Goal: Information Seeking & Learning: Learn about a topic

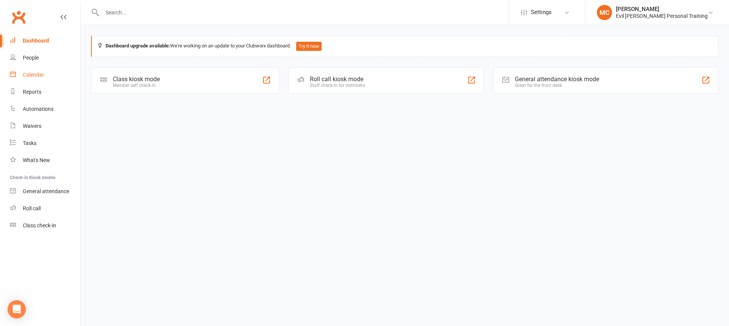
click at [33, 74] on div "Calendar" at bounding box center [33, 75] width 21 height 6
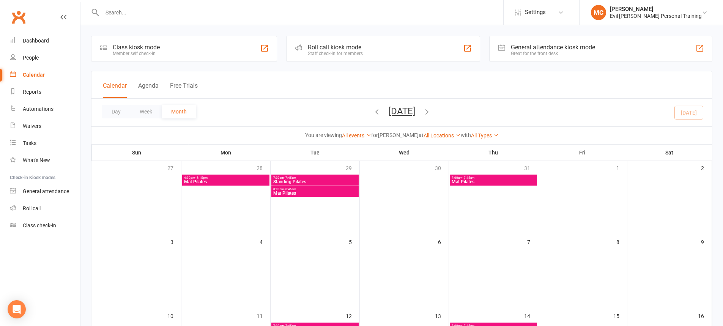
click at [227, 181] on span "Mat Pilates" at bounding box center [226, 182] width 84 height 5
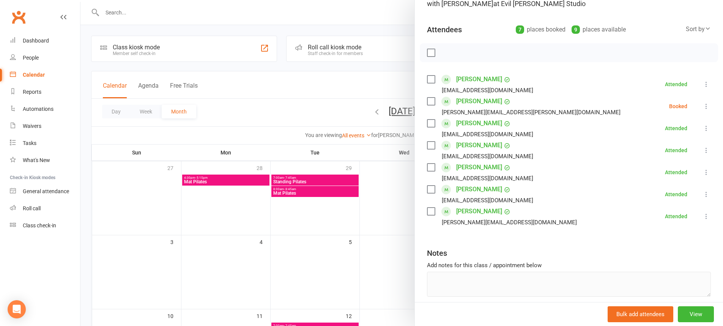
scroll to position [51, 0]
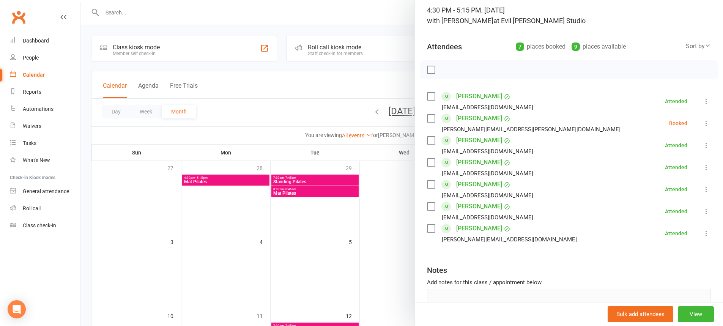
click at [239, 211] on div at bounding box center [401, 163] width 643 height 326
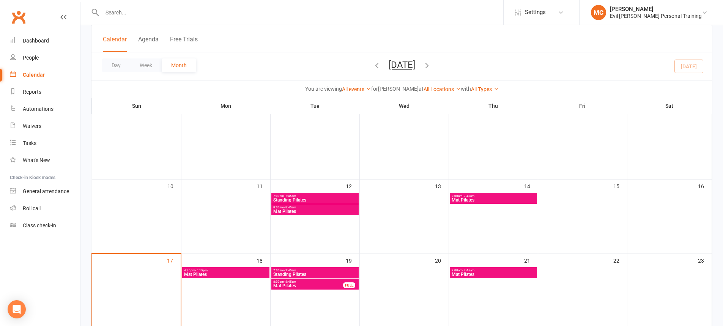
scroll to position [139, 0]
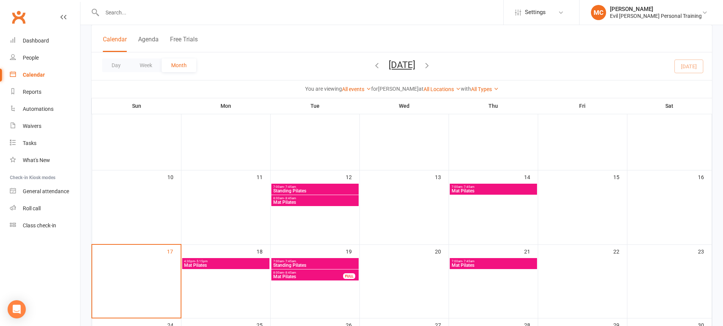
click at [316, 190] on span "Standing Pilates" at bounding box center [315, 191] width 84 height 5
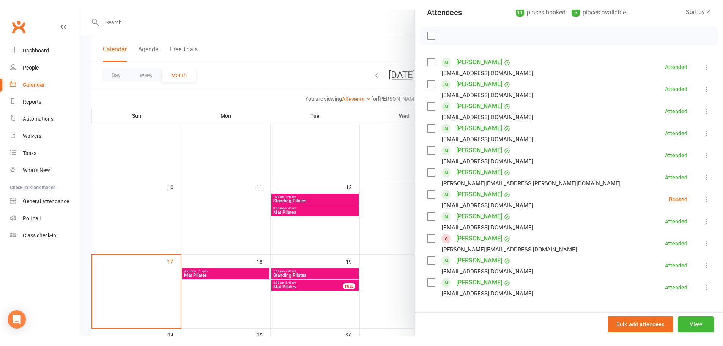
scroll to position [78, 0]
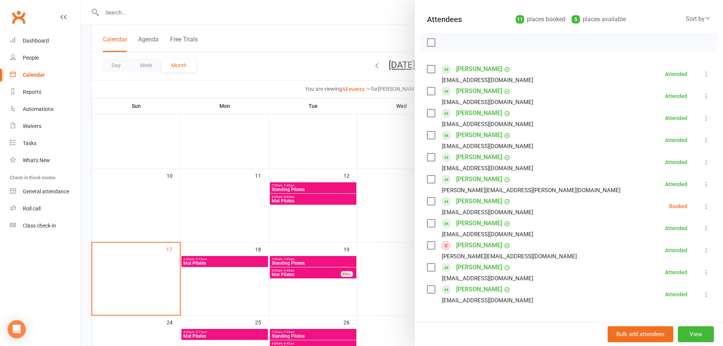
click at [338, 309] on div at bounding box center [401, 173] width 643 height 346
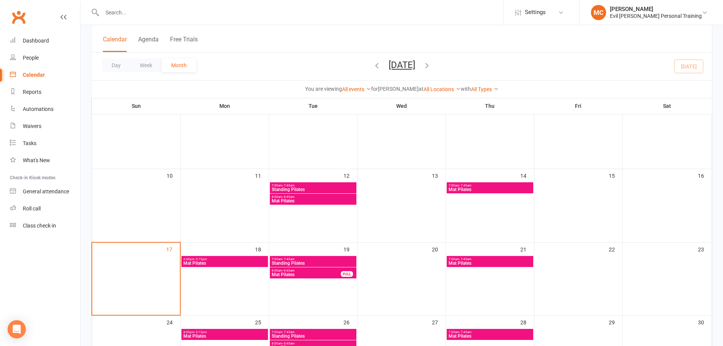
click at [239, 261] on span "Mat Pilates" at bounding box center [224, 263] width 83 height 5
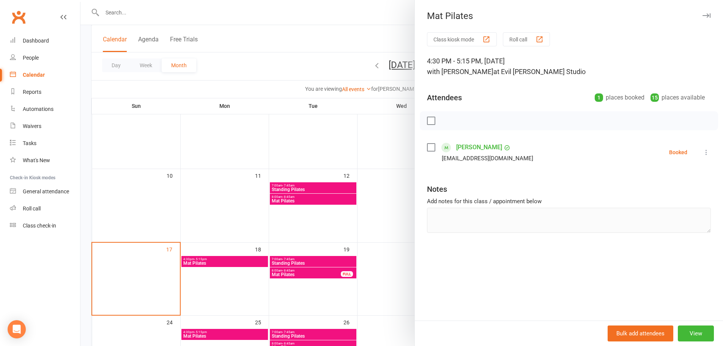
click at [297, 261] on div at bounding box center [401, 173] width 643 height 346
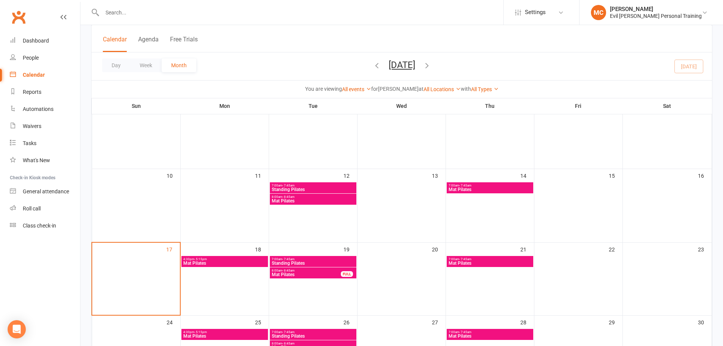
click at [297, 261] on span "Standing Pilates" at bounding box center [312, 263] width 83 height 5
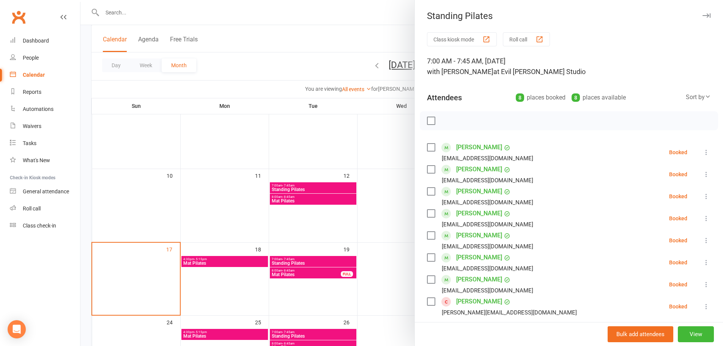
click at [382, 216] on div at bounding box center [401, 173] width 643 height 346
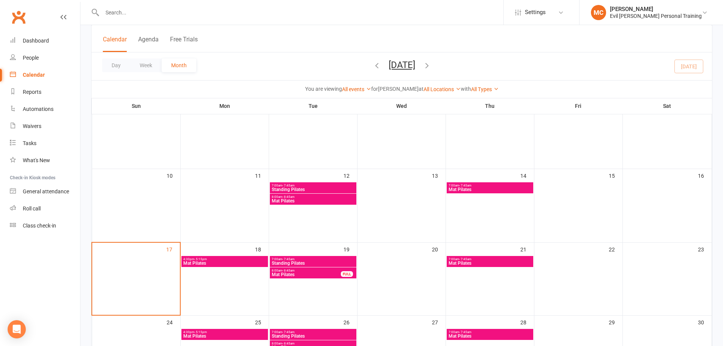
click at [465, 263] on span "Mat Pilates" at bounding box center [489, 263] width 83 height 5
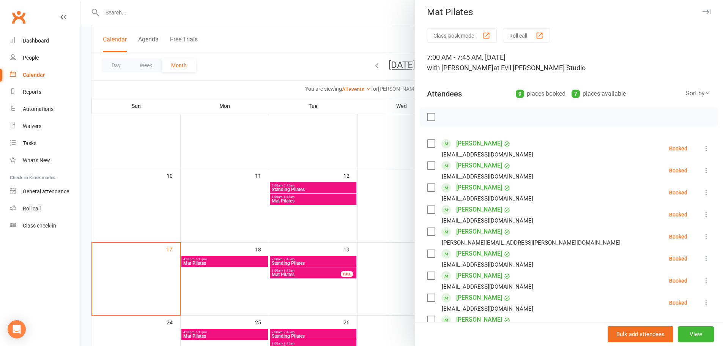
scroll to position [0, 0]
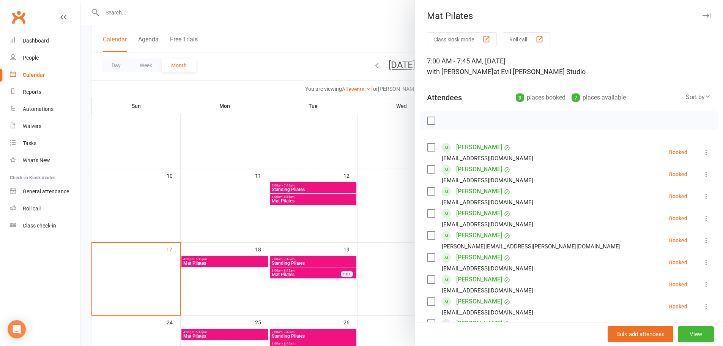
click at [395, 221] on div at bounding box center [401, 173] width 643 height 346
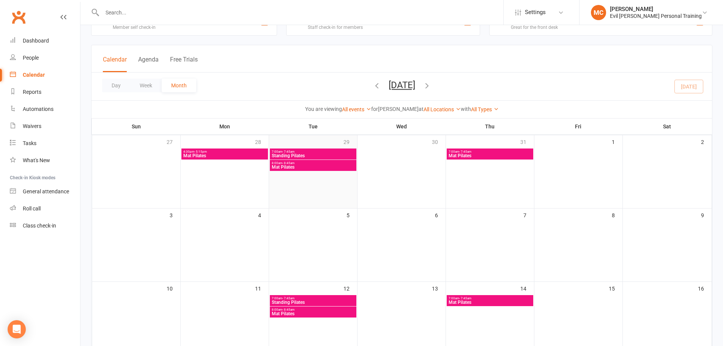
scroll to position [25, 0]
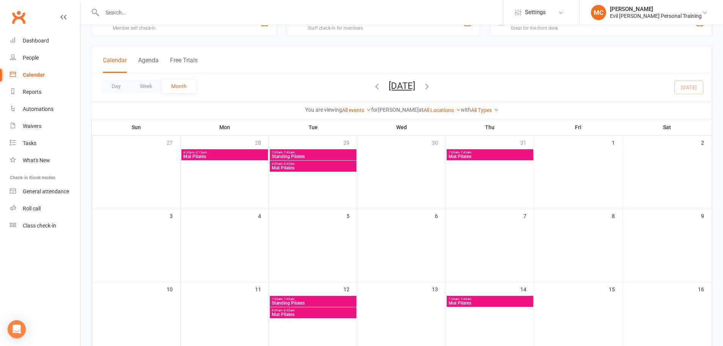
click at [235, 151] on span "4:30pm - 5:15pm" at bounding box center [224, 152] width 83 height 3
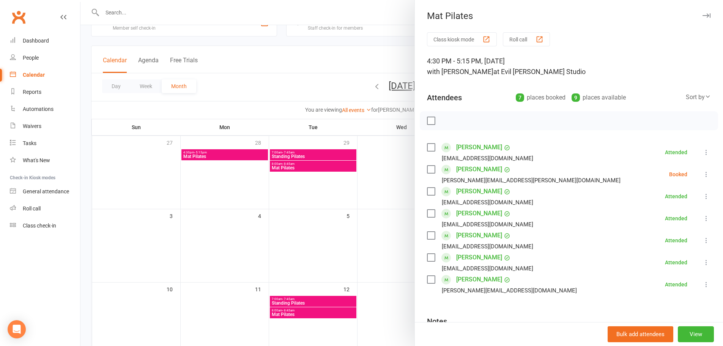
click at [703, 198] on icon at bounding box center [707, 196] width 8 height 8
click at [661, 213] on link "More info" at bounding box center [670, 210] width 82 height 15
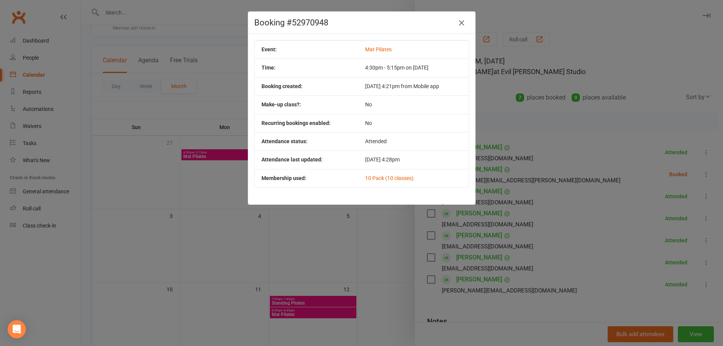
click at [461, 24] on icon "button" at bounding box center [461, 22] width 9 height 9
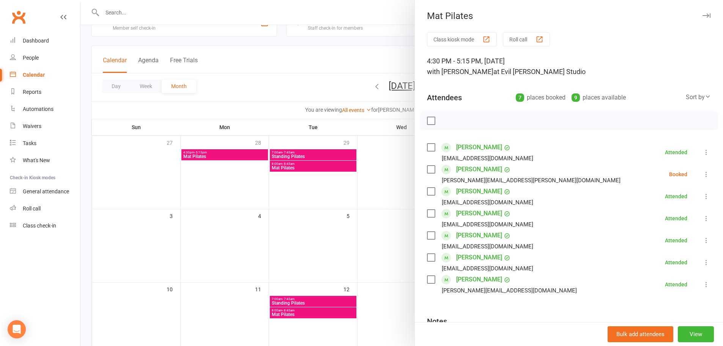
click at [703, 154] on icon at bounding box center [707, 152] width 8 height 8
click at [651, 168] on span "More info" at bounding box center [657, 166] width 25 height 9
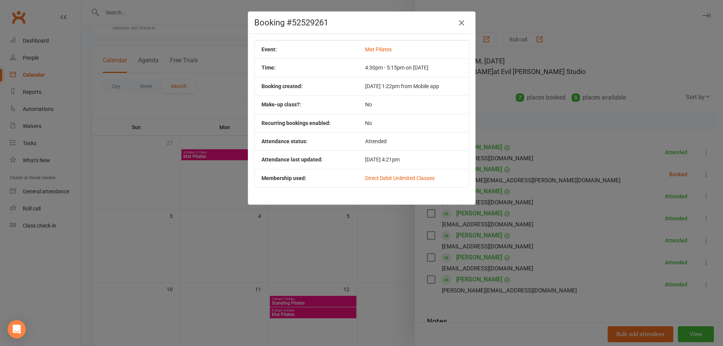
click at [464, 25] on button "button" at bounding box center [461, 23] width 12 height 12
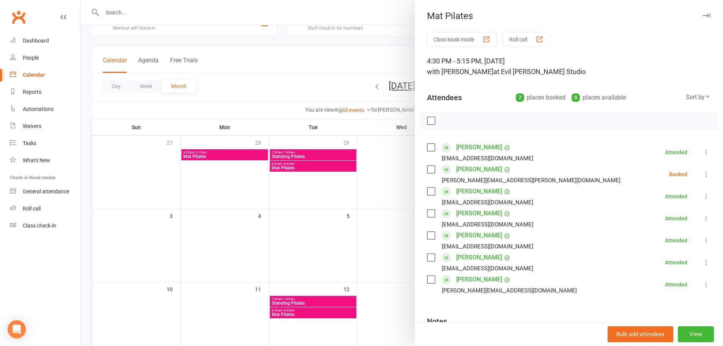
click at [703, 217] on icon at bounding box center [707, 218] width 8 height 8
click at [660, 232] on link "More info" at bounding box center [670, 232] width 82 height 15
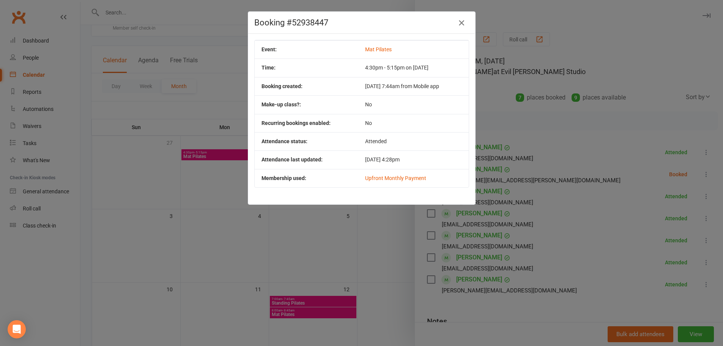
click at [461, 23] on icon "button" at bounding box center [461, 22] width 9 height 9
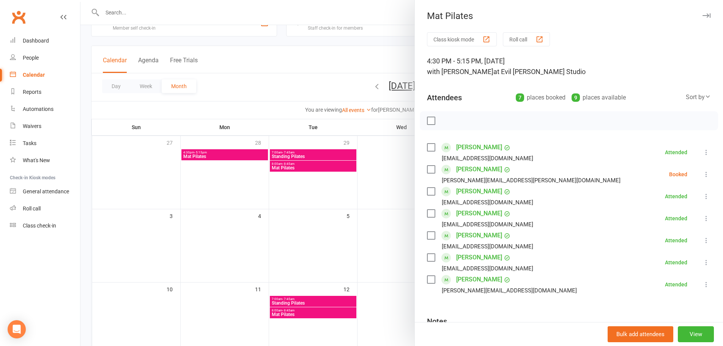
click at [703, 219] on icon at bounding box center [707, 218] width 8 height 8
click at [661, 235] on link "More info" at bounding box center [670, 232] width 82 height 15
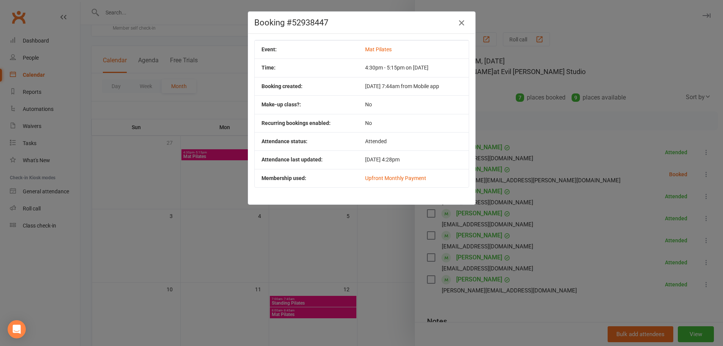
click at [460, 22] on icon "button" at bounding box center [461, 22] width 9 height 9
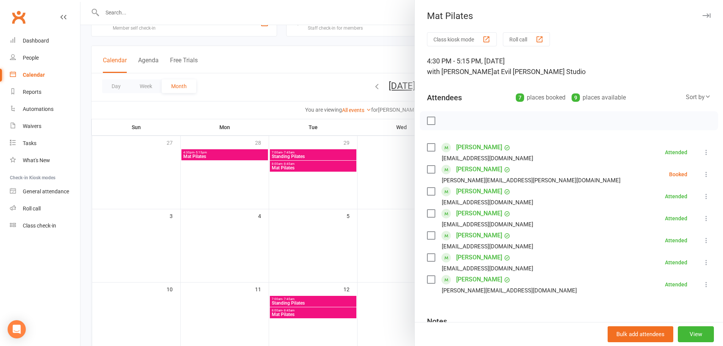
click at [703, 262] on icon at bounding box center [707, 262] width 8 height 8
click at [664, 273] on link "More info" at bounding box center [670, 276] width 82 height 15
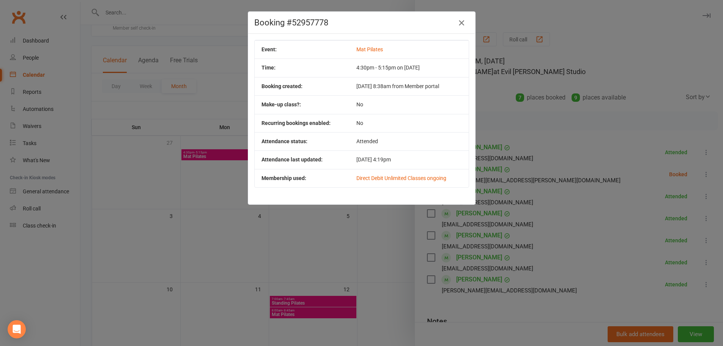
click at [458, 23] on icon "button" at bounding box center [461, 22] width 9 height 9
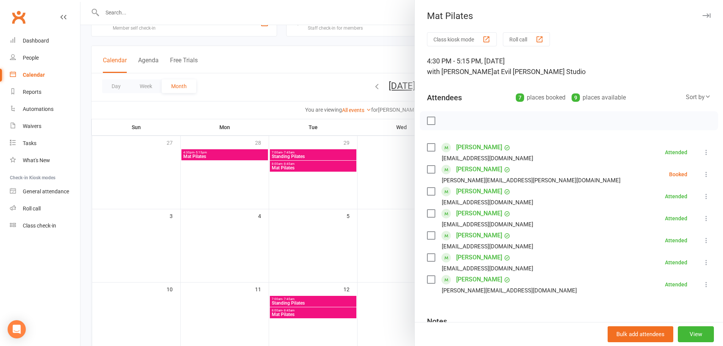
click at [703, 263] on icon at bounding box center [707, 262] width 8 height 8
click at [670, 276] on link "More info" at bounding box center [670, 276] width 82 height 15
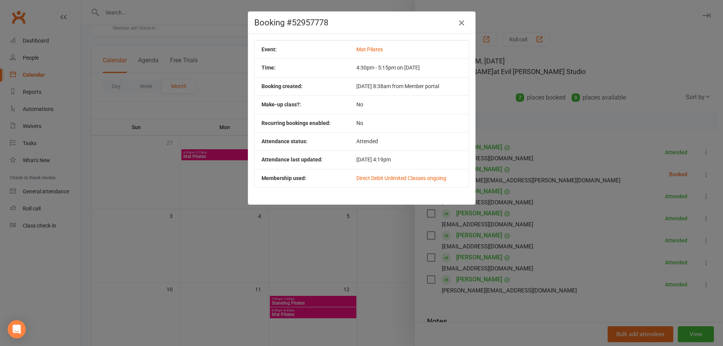
click at [459, 22] on icon "button" at bounding box center [461, 22] width 9 height 9
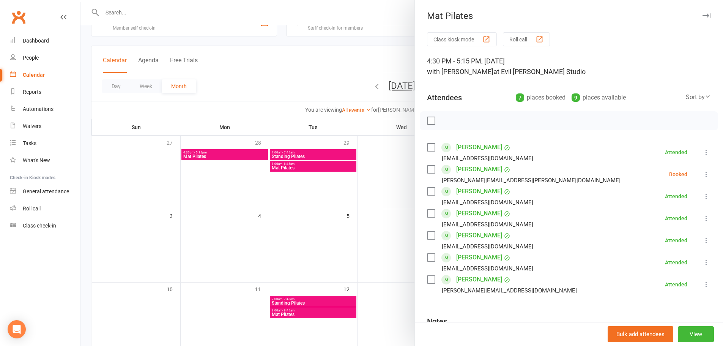
click at [703, 285] on icon at bounding box center [707, 284] width 8 height 8
click at [662, 297] on link "More info" at bounding box center [670, 298] width 82 height 15
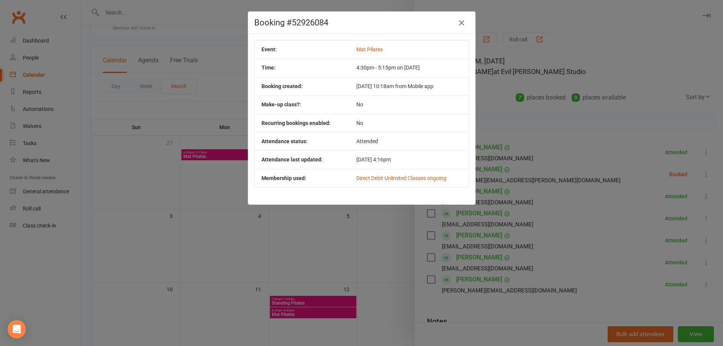
click at [459, 25] on icon "button" at bounding box center [461, 22] width 9 height 9
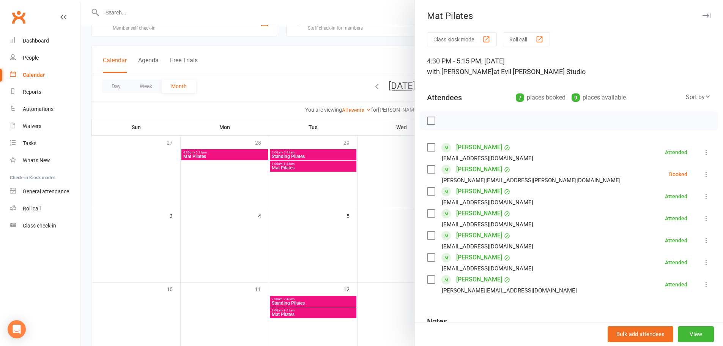
click at [315, 245] on div at bounding box center [401, 173] width 643 height 346
